Goal: Check status: Check status

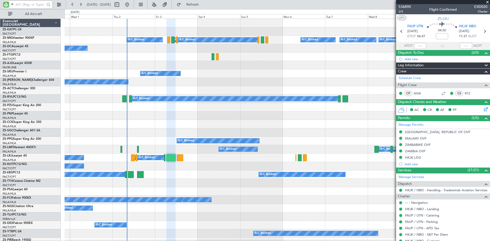
click at [24, 6] on input "text" at bounding box center [30, 5] width 29 height 8
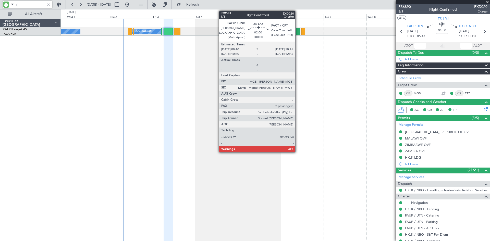
click at [297, 31] on div at bounding box center [298, 31] width 4 height 7
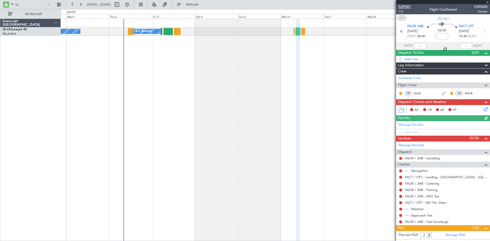
click at [406, 7] on span "529581" at bounding box center [404, 6] width 12 height 5
drag, startPoint x: 25, startPoint y: 4, endPoint x: 0, endPoint y: 4, distance: 25.3
click at [0, 4] on div "lrj" at bounding box center [33, 4] width 66 height 9
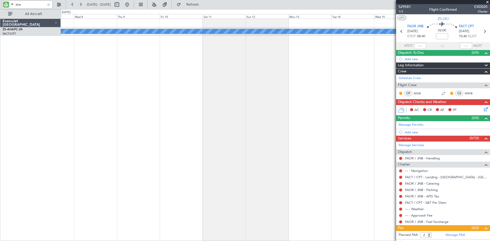
click at [45, 98] on div "Planned Maint ExecuJet [GEOGRAPHIC_DATA] ZS-AHA PC-24 FACT/CPT [GEOGRAPHIC_DATA…" at bounding box center [245, 125] width 490 height 232
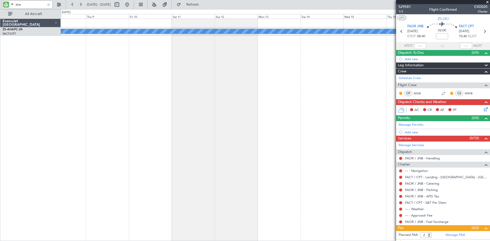
click at [67, 92] on div "Planned Maint" at bounding box center [275, 130] width 429 height 222
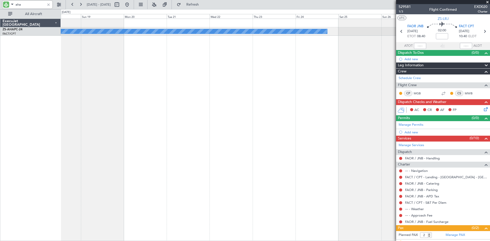
click at [104, 92] on div "Planned Maint" at bounding box center [275, 130] width 429 height 222
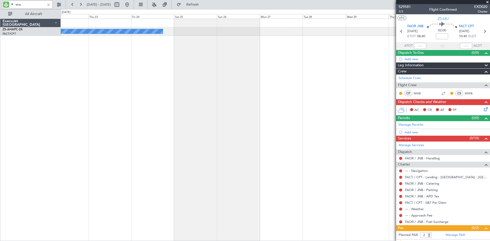
click at [148, 96] on div "Planned Maint" at bounding box center [275, 130] width 429 height 222
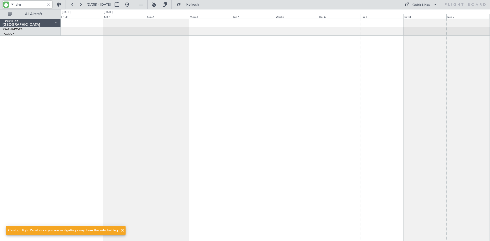
click at [51, 117] on div "ExecuJet [GEOGRAPHIC_DATA] ZS-AHA PC-24 FACT/CPT [GEOGRAPHIC_DATA] Intl. (Execu…" at bounding box center [245, 125] width 490 height 232
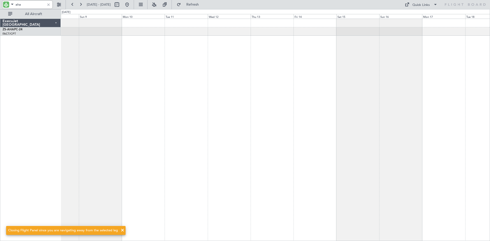
click at [57, 128] on div "ExecuJet [GEOGRAPHIC_DATA] ZS-AHA PC-24 FACT/CPT [GEOGRAPHIC_DATA] Intl. (Execu…" at bounding box center [245, 125] width 490 height 232
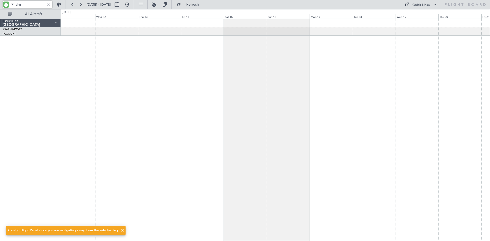
click at [96, 108] on div at bounding box center [275, 130] width 429 height 222
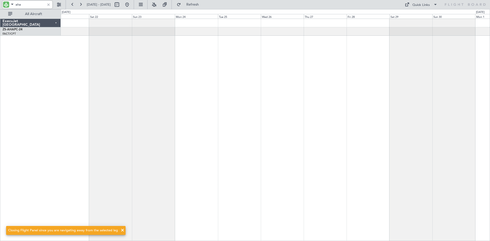
click at [115, 106] on div at bounding box center [275, 130] width 429 height 222
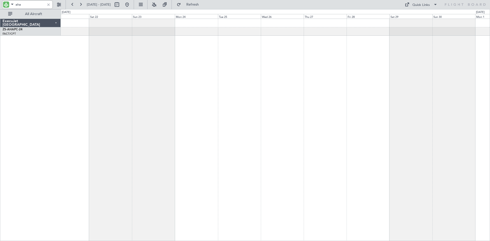
type input "aha"
